Goal: Transaction & Acquisition: Purchase product/service

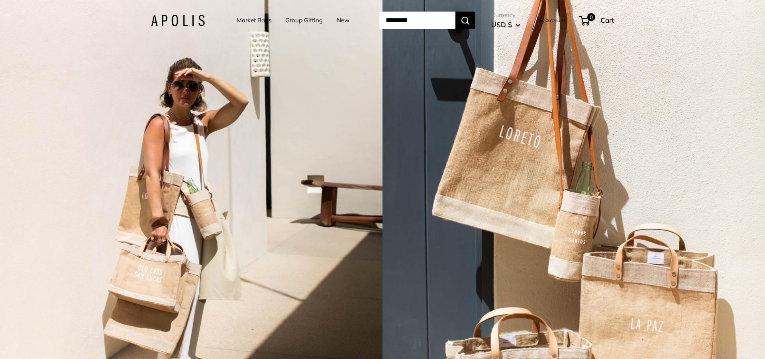
click at [249, 21] on link "Market Bags" at bounding box center [254, 20] width 35 height 11
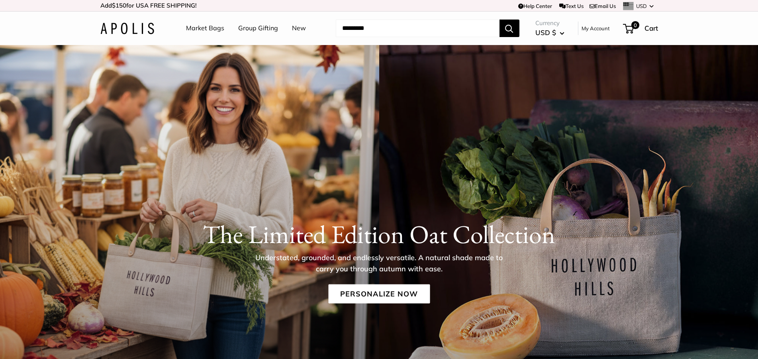
click at [213, 30] on link "Market Bags" at bounding box center [205, 28] width 38 height 12
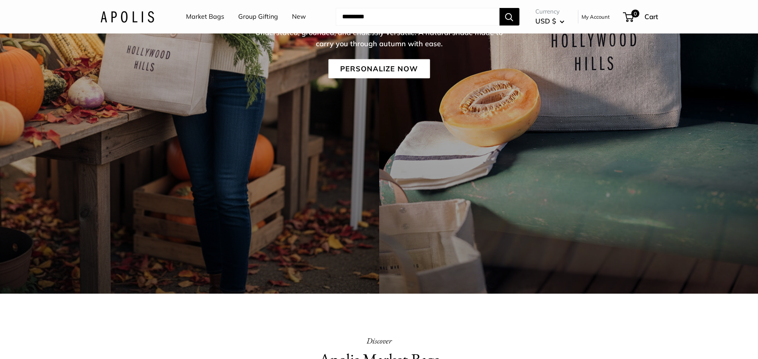
scroll to position [212, 0]
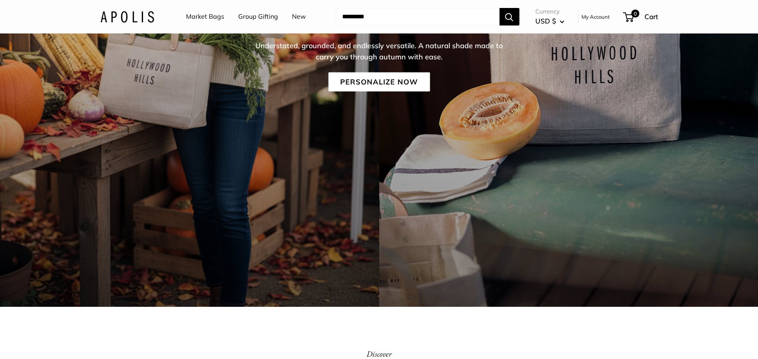
click at [210, 18] on link "Market Bags" at bounding box center [205, 17] width 38 height 12
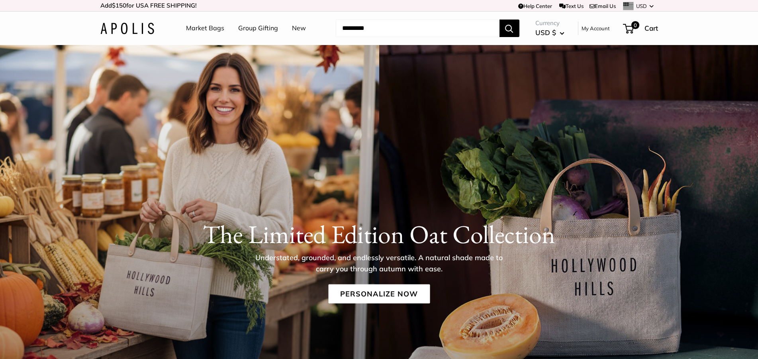
click at [261, 30] on link "Group Gifting" at bounding box center [258, 28] width 40 height 12
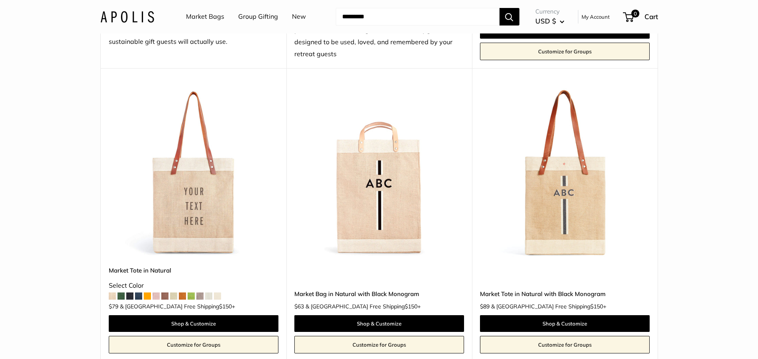
scroll to position [447, 0]
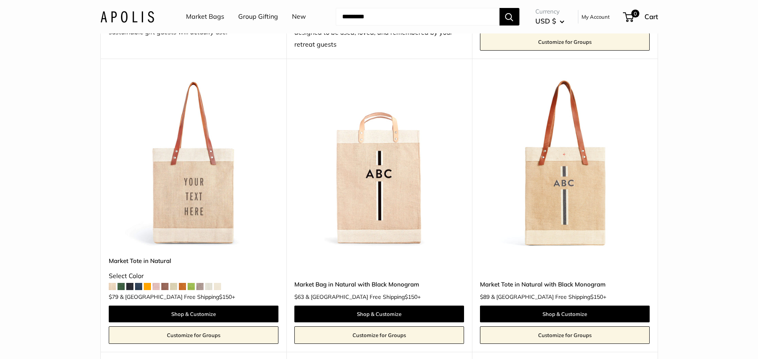
click at [0, 0] on img at bounding box center [0, 0] width 0 height 0
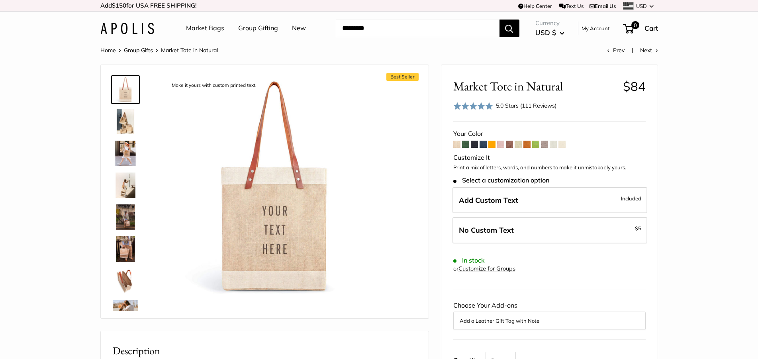
click at [130, 219] on img at bounding box center [126, 217] width 26 height 26
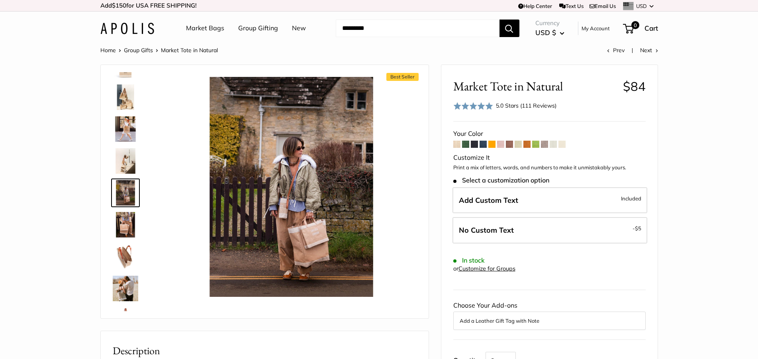
scroll to position [25, 0]
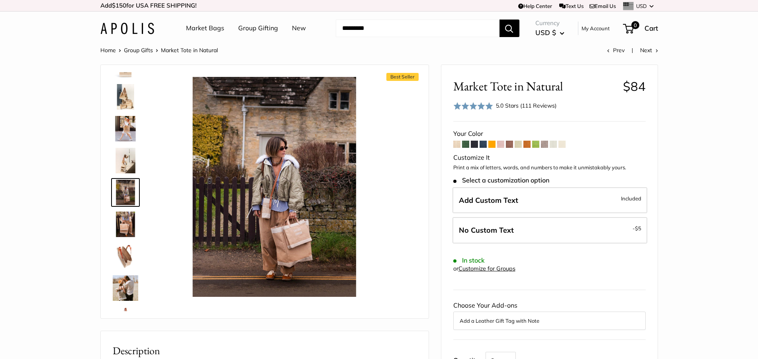
click at [130, 219] on img at bounding box center [126, 225] width 26 height 26
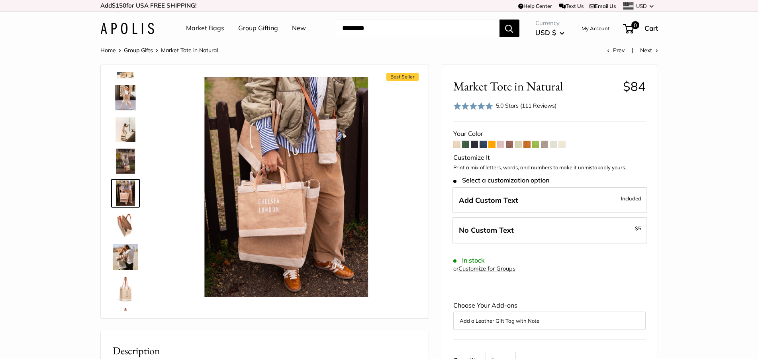
scroll to position [57, 0]
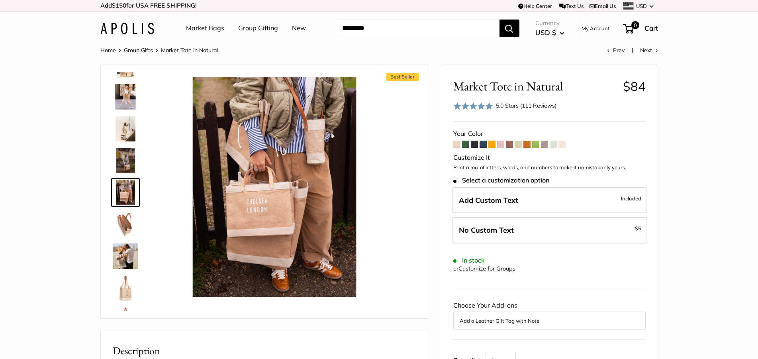
click at [130, 250] on img at bounding box center [126, 256] width 26 height 26
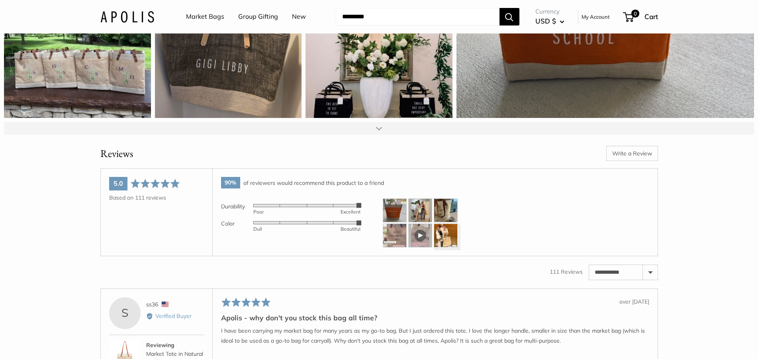
scroll to position [1138, 0]
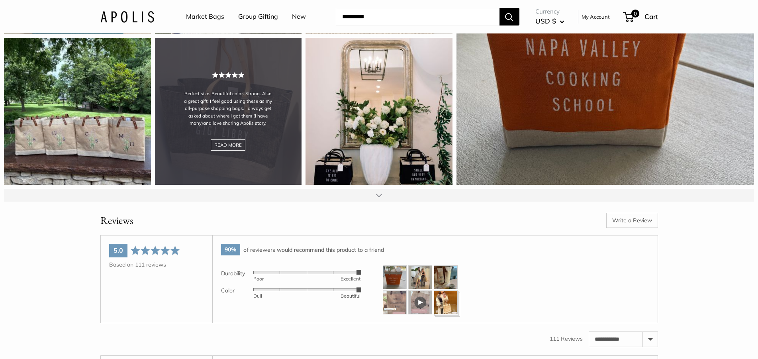
click at [243, 138] on div "Perfect size. Beautiful color. Strong. Also a great gift! I feel good using the…" at bounding box center [228, 111] width 147 height 147
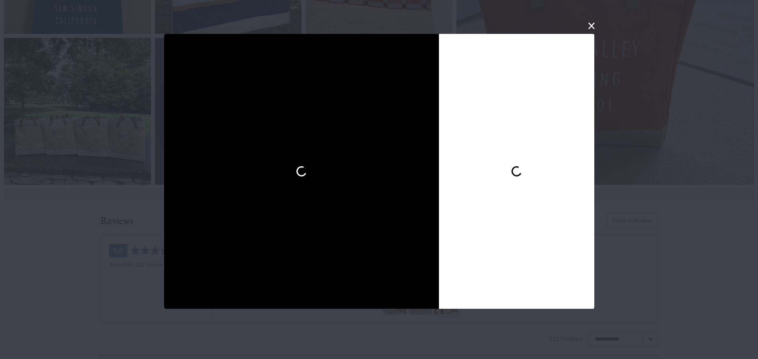
scroll to position [120, 0]
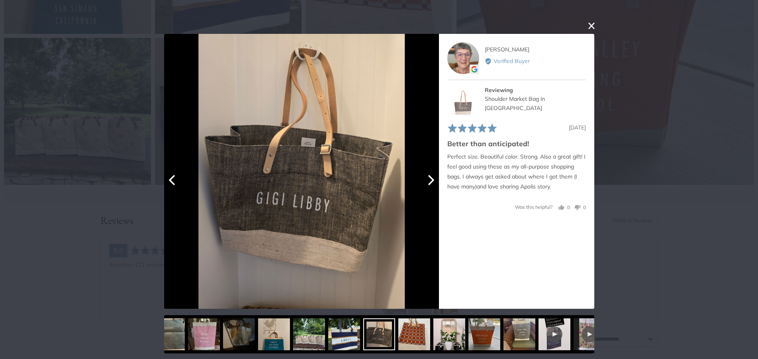
click at [435, 184] on icon "Next" at bounding box center [430, 180] width 10 height 10
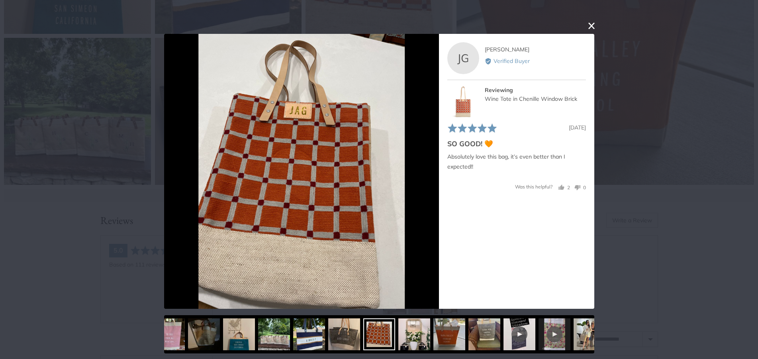
click at [587, 28] on div "User-Uploaded Media Gallery Your browser doesn't support HTML5 videos. Your bro…" at bounding box center [379, 179] width 758 height 359
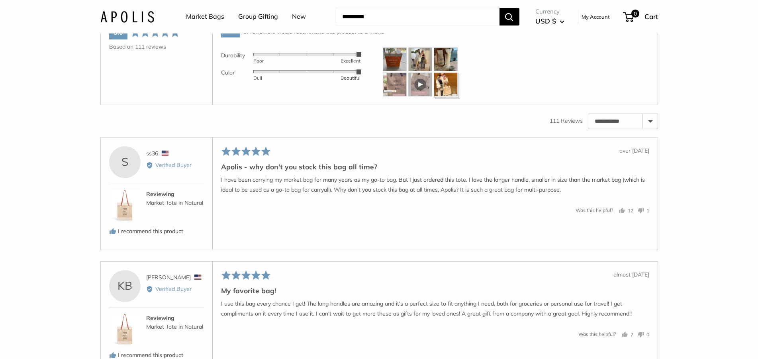
scroll to position [1382, 0]
